Goal: Task Accomplishment & Management: Complete application form

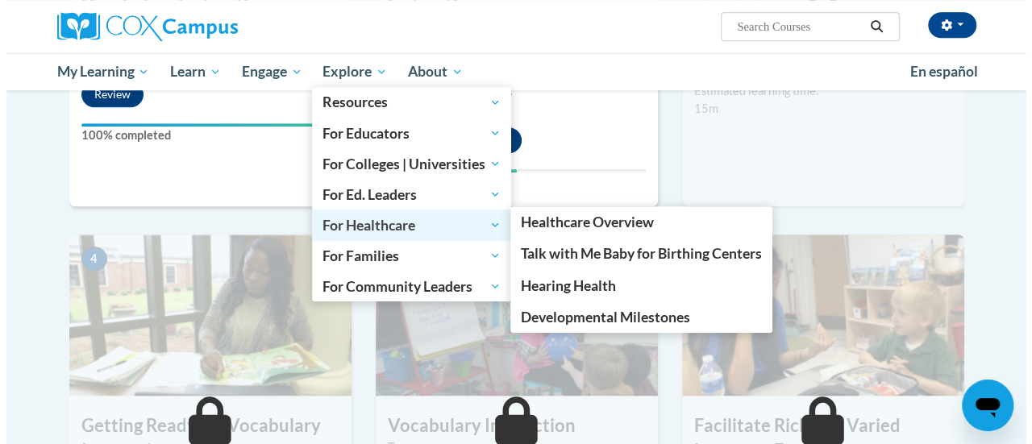
scroll to position [631, 0]
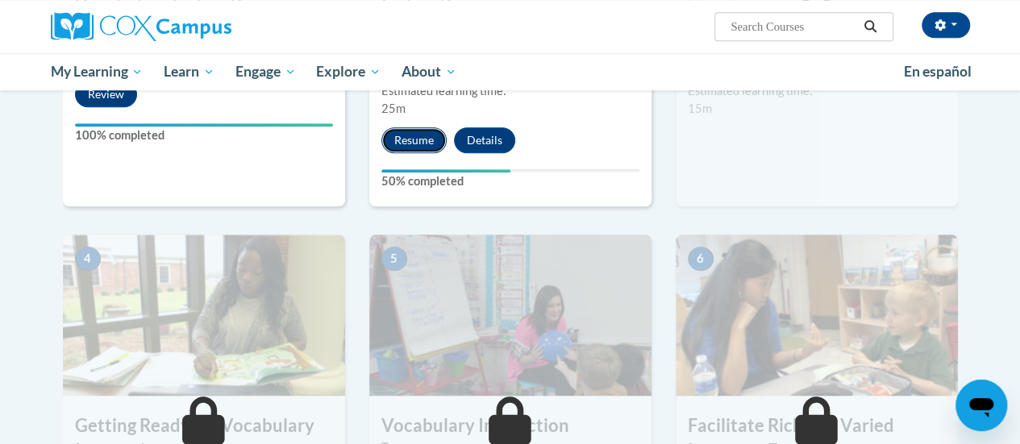
click at [424, 136] on button "Resume" at bounding box center [413, 140] width 65 height 26
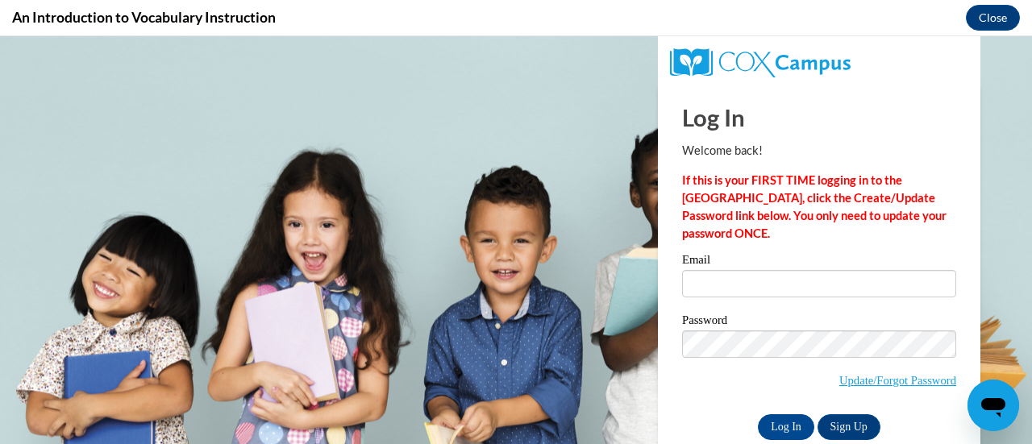
scroll to position [0, 0]
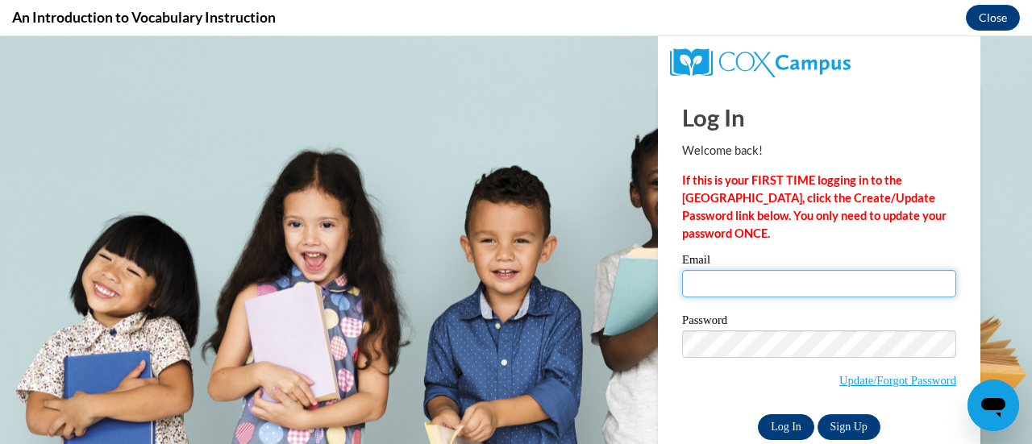
type input "colleen.rux@muskegonorway.org"
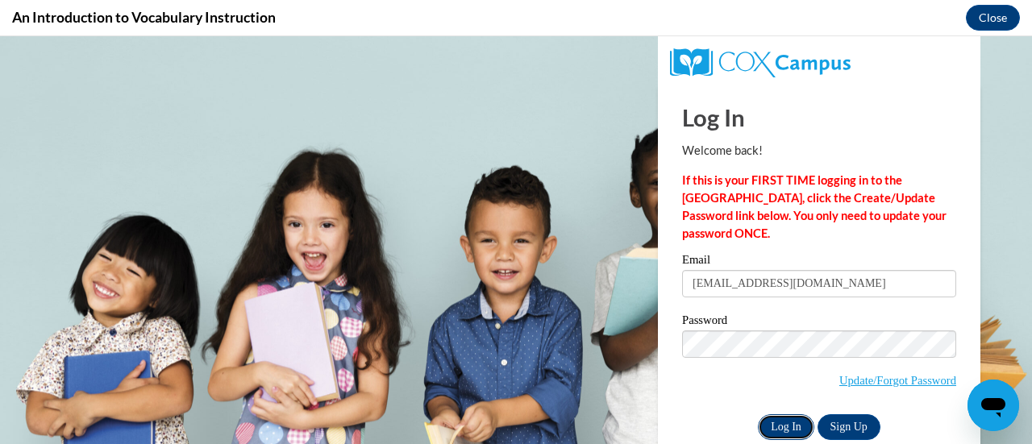
click at [769, 435] on input "Log In" at bounding box center [786, 427] width 56 height 26
click at [768, 427] on input "Log In" at bounding box center [786, 427] width 56 height 26
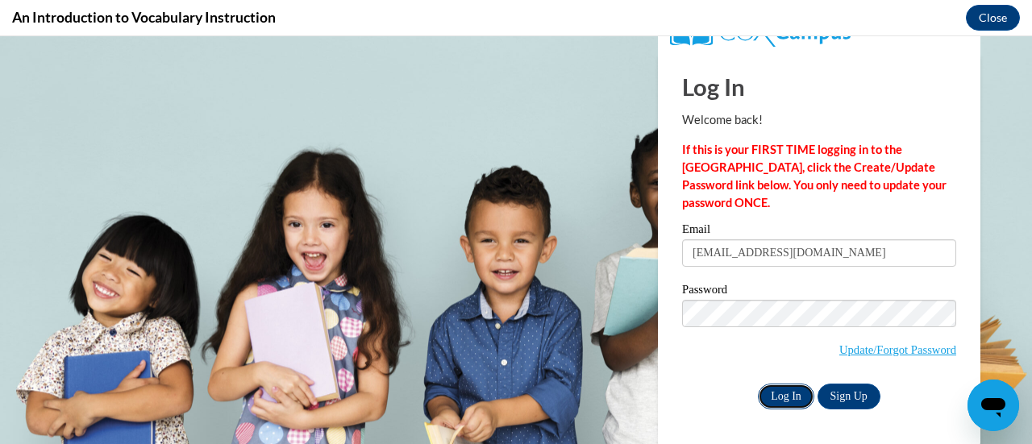
click at [771, 398] on input "Log In" at bounding box center [786, 397] width 56 height 26
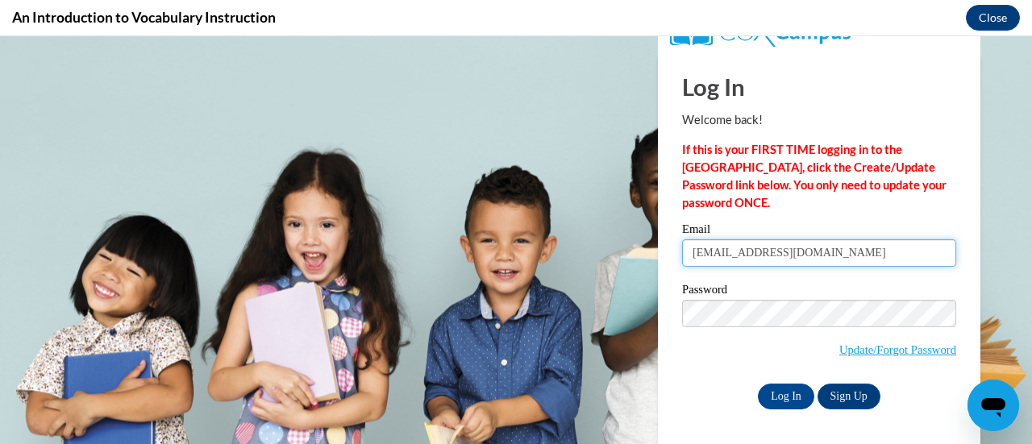
click at [851, 257] on input "colleen.rux@muskegonorway.org" at bounding box center [819, 253] width 274 height 27
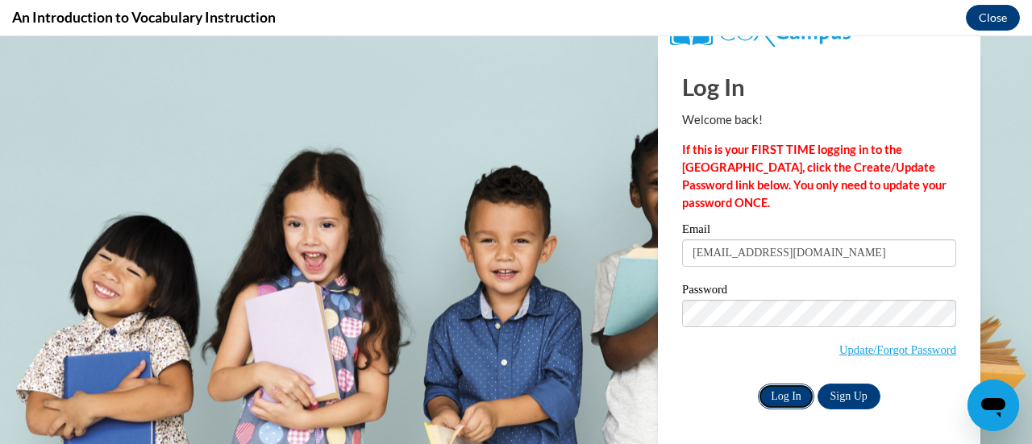
click at [769, 404] on input "Log In" at bounding box center [786, 397] width 56 height 26
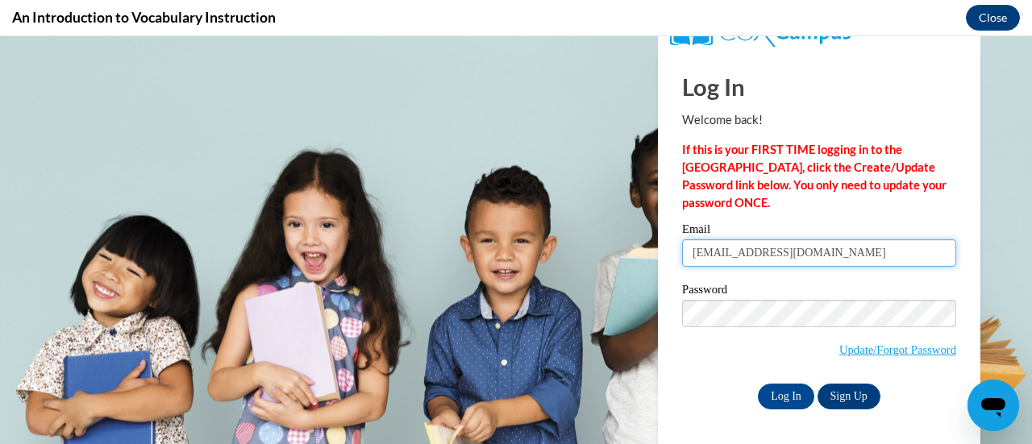
click at [811, 256] on input "colleen.rux@muskegonorway.org" at bounding box center [819, 253] width 274 height 27
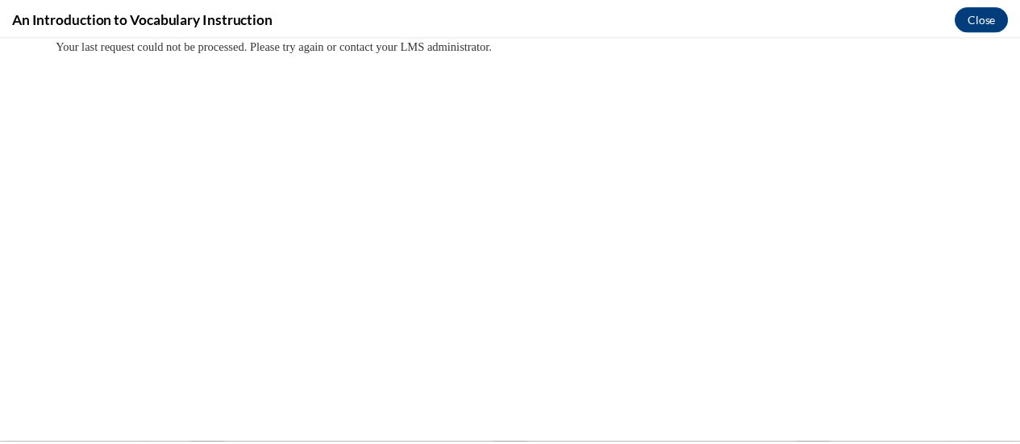
scroll to position [0, 0]
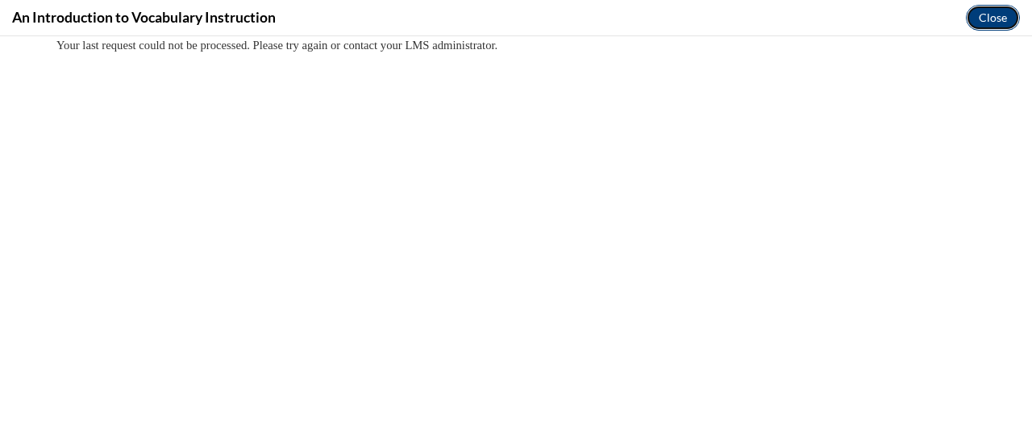
click at [982, 17] on button "Close" at bounding box center [993, 18] width 54 height 26
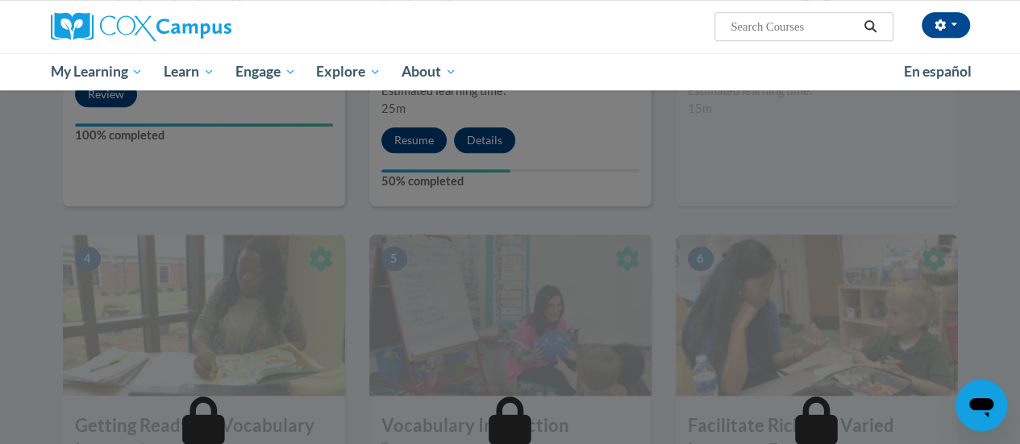
click at [420, 146] on div at bounding box center [510, 222] width 1020 height 444
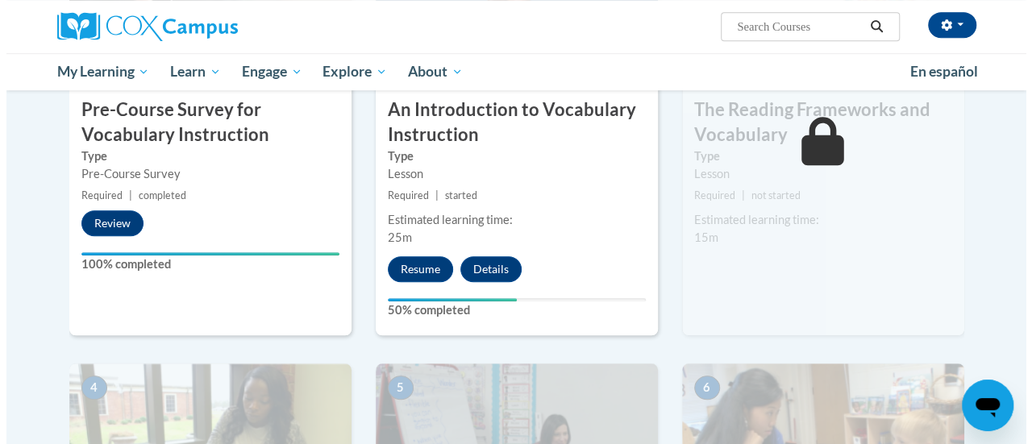
scroll to position [503, 0]
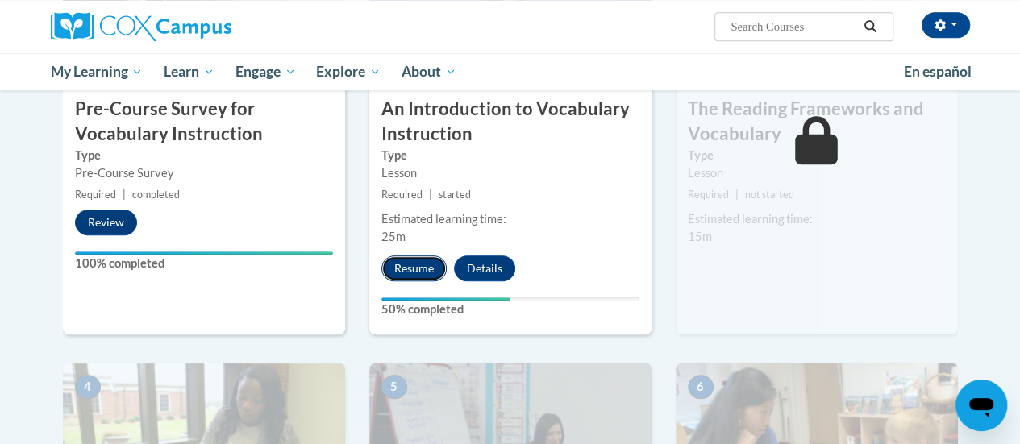
click at [418, 266] on button "Resume" at bounding box center [413, 269] width 65 height 26
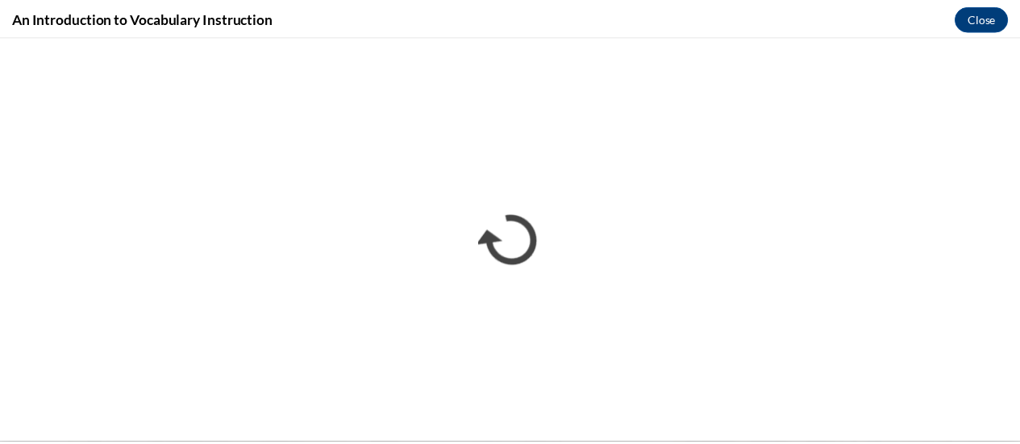
scroll to position [0, 0]
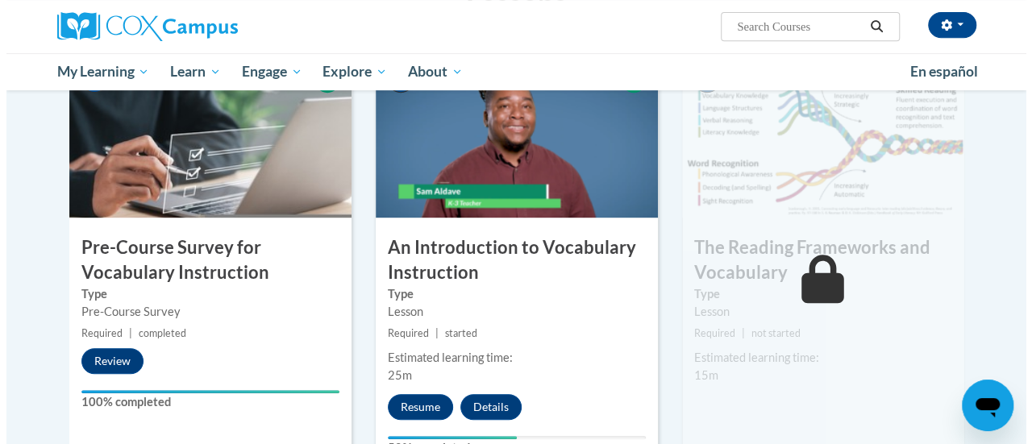
scroll to position [363, 0]
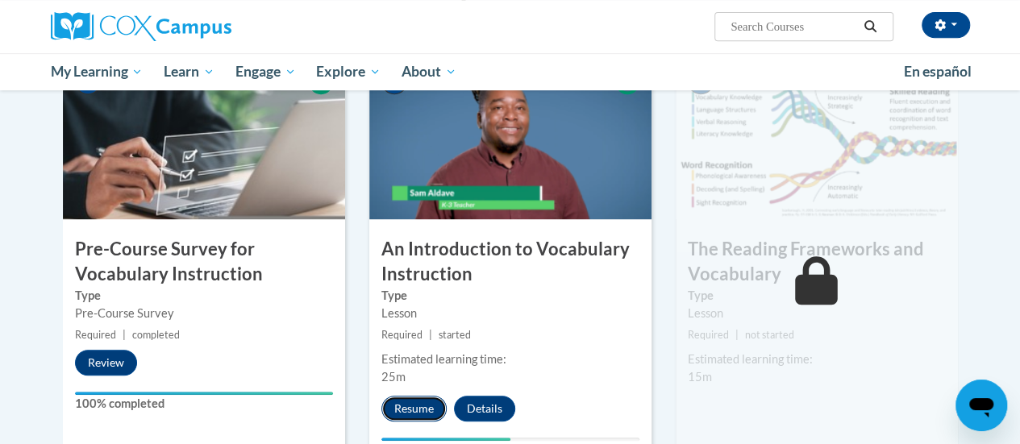
click at [411, 407] on button "Resume" at bounding box center [413, 409] width 65 height 26
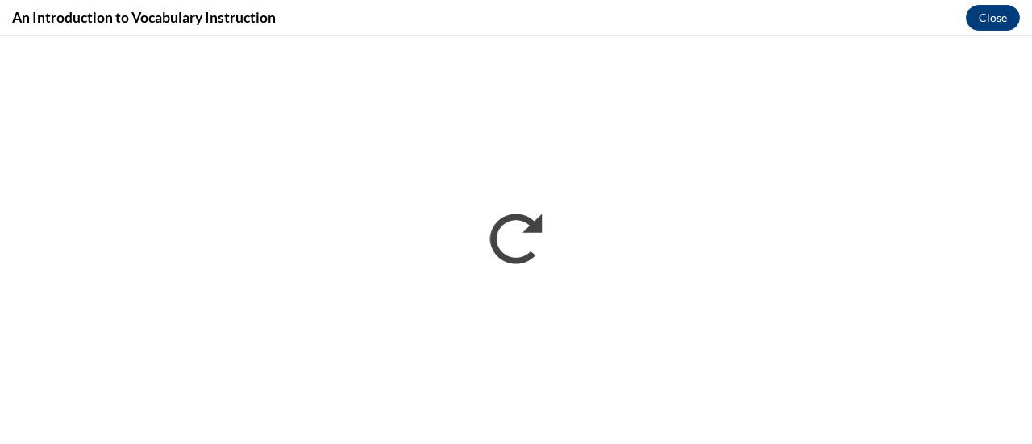
scroll to position [0, 0]
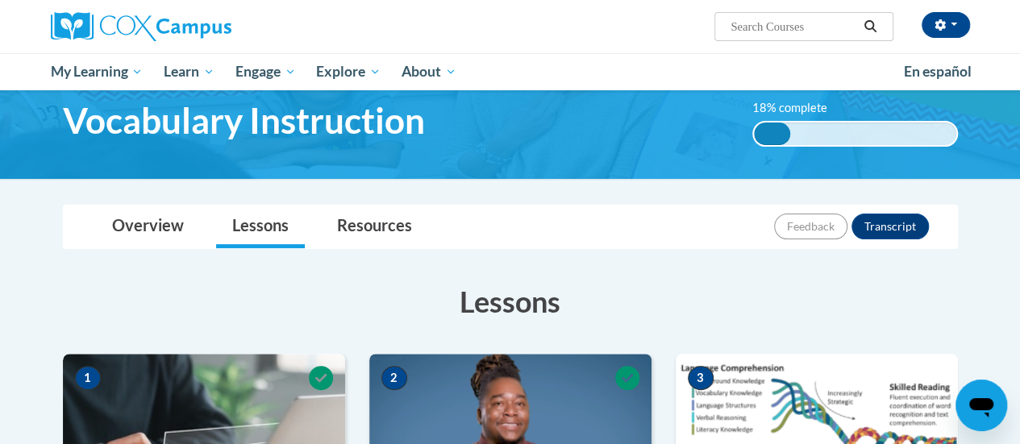
scroll to position [32, 0]
